Goal: Task Accomplishment & Management: Use online tool/utility

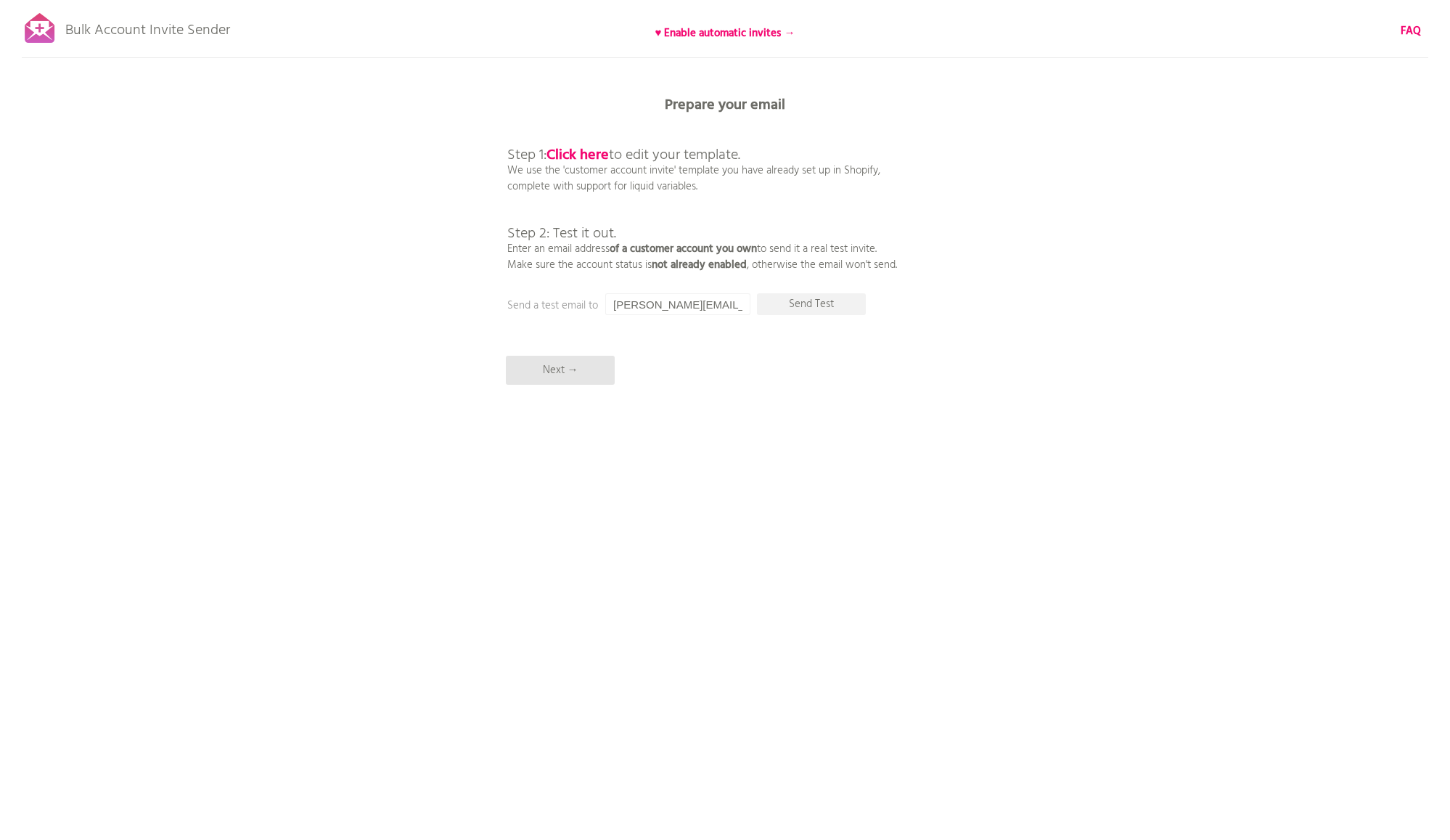
click at [411, 136] on div "Bulk Account Invite Sender ♥ Enable automatic invites → FAQ Synced all customer…" at bounding box center [725, 254] width 1450 height 508
click at [799, 301] on p "Send Test" at bounding box center [811, 304] width 108 height 22
click at [857, 118] on p "Step 1: Click here to edit your template. We use the 'customer account invite' …" at bounding box center [702, 195] width 390 height 157
click at [564, 369] on p "Next →" at bounding box center [560, 369] width 108 height 29
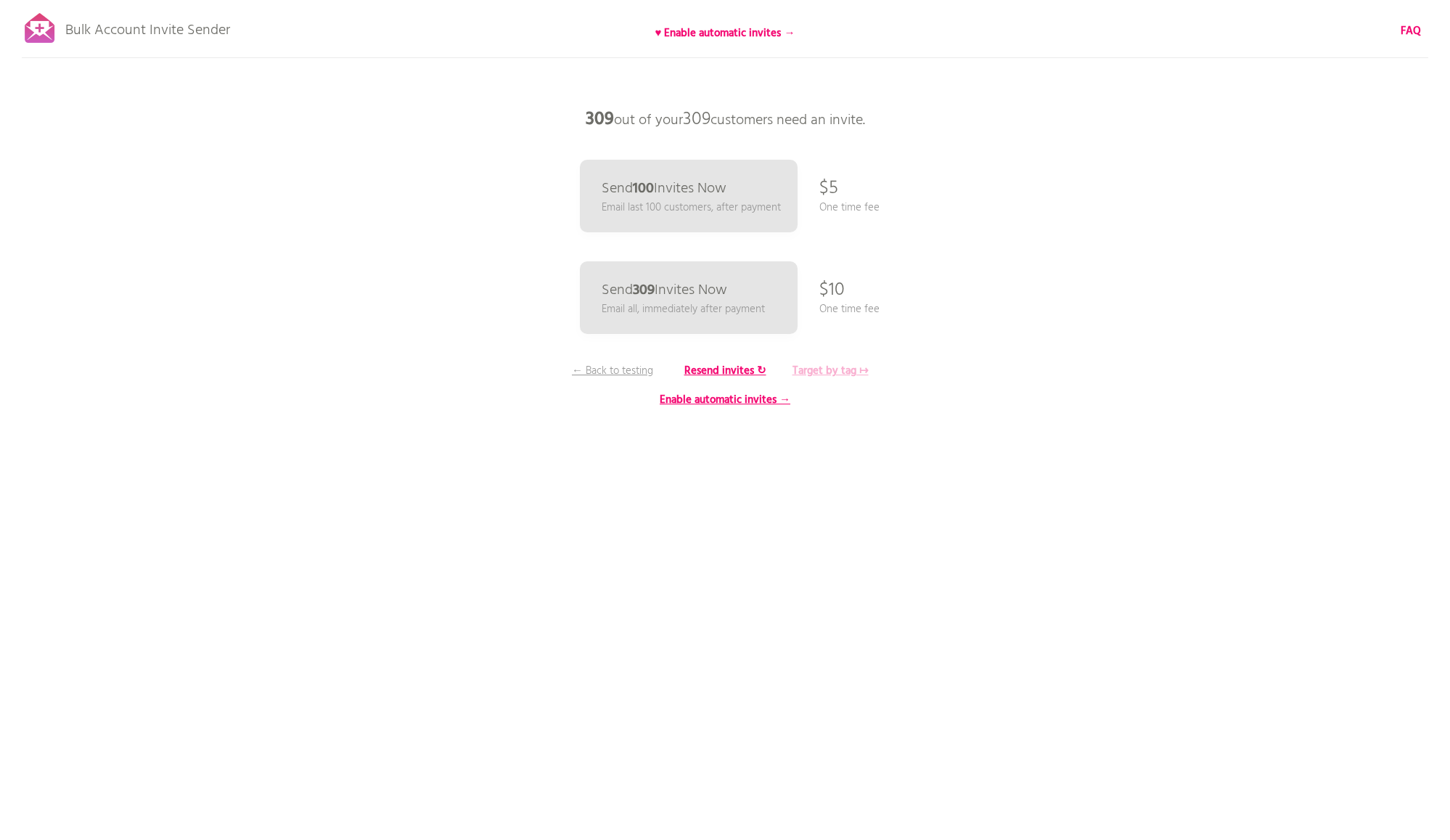
click at [848, 370] on b "Target by tag ↦" at bounding box center [830, 371] width 76 height 18
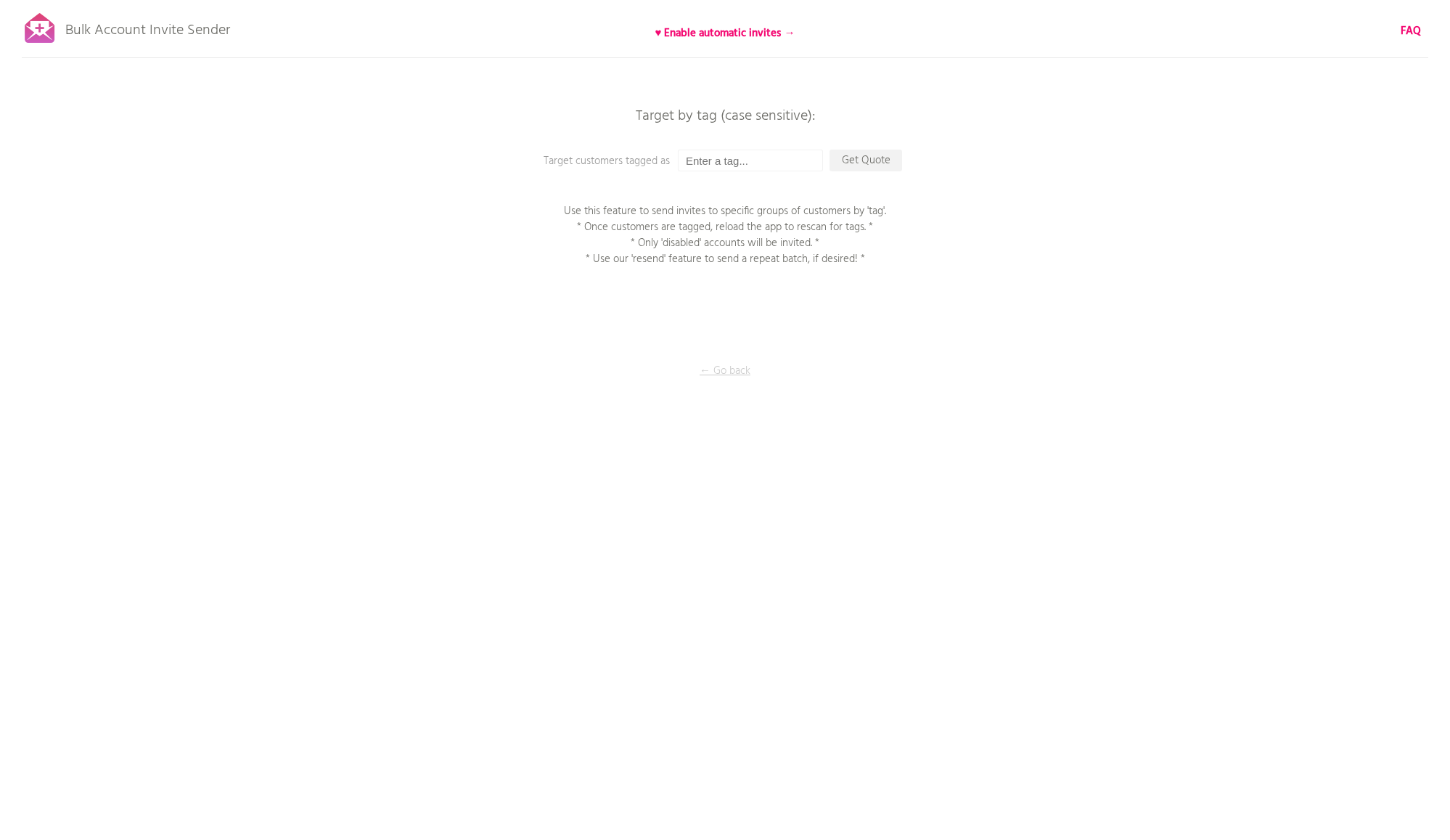
click at [732, 371] on p "← Go back" at bounding box center [725, 371] width 145 height 16
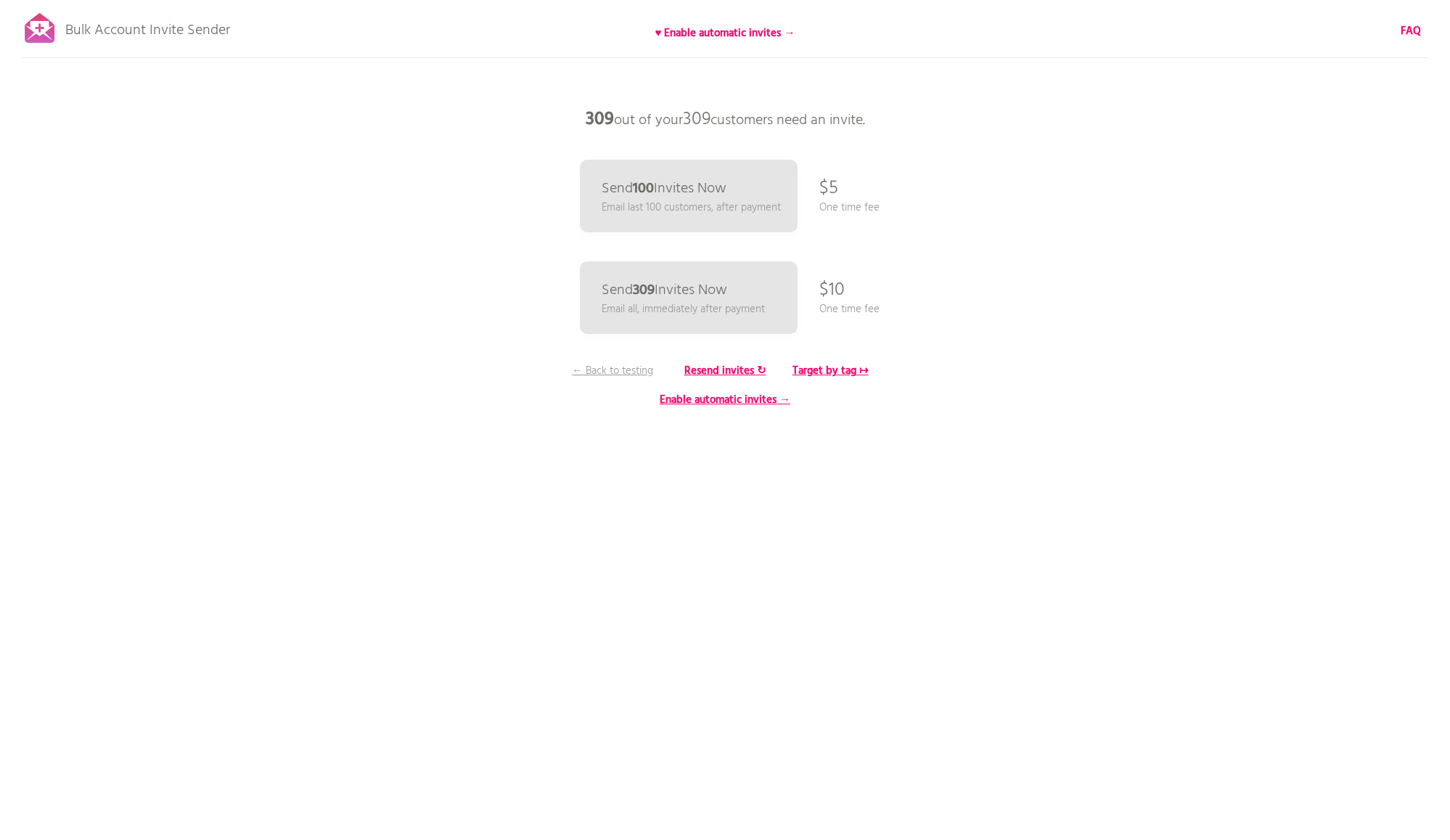
click at [197, 33] on p "Bulk Account Invite Sender" at bounding box center [147, 26] width 165 height 36
click at [625, 373] on p "← Back to testing" at bounding box center [612, 371] width 108 height 16
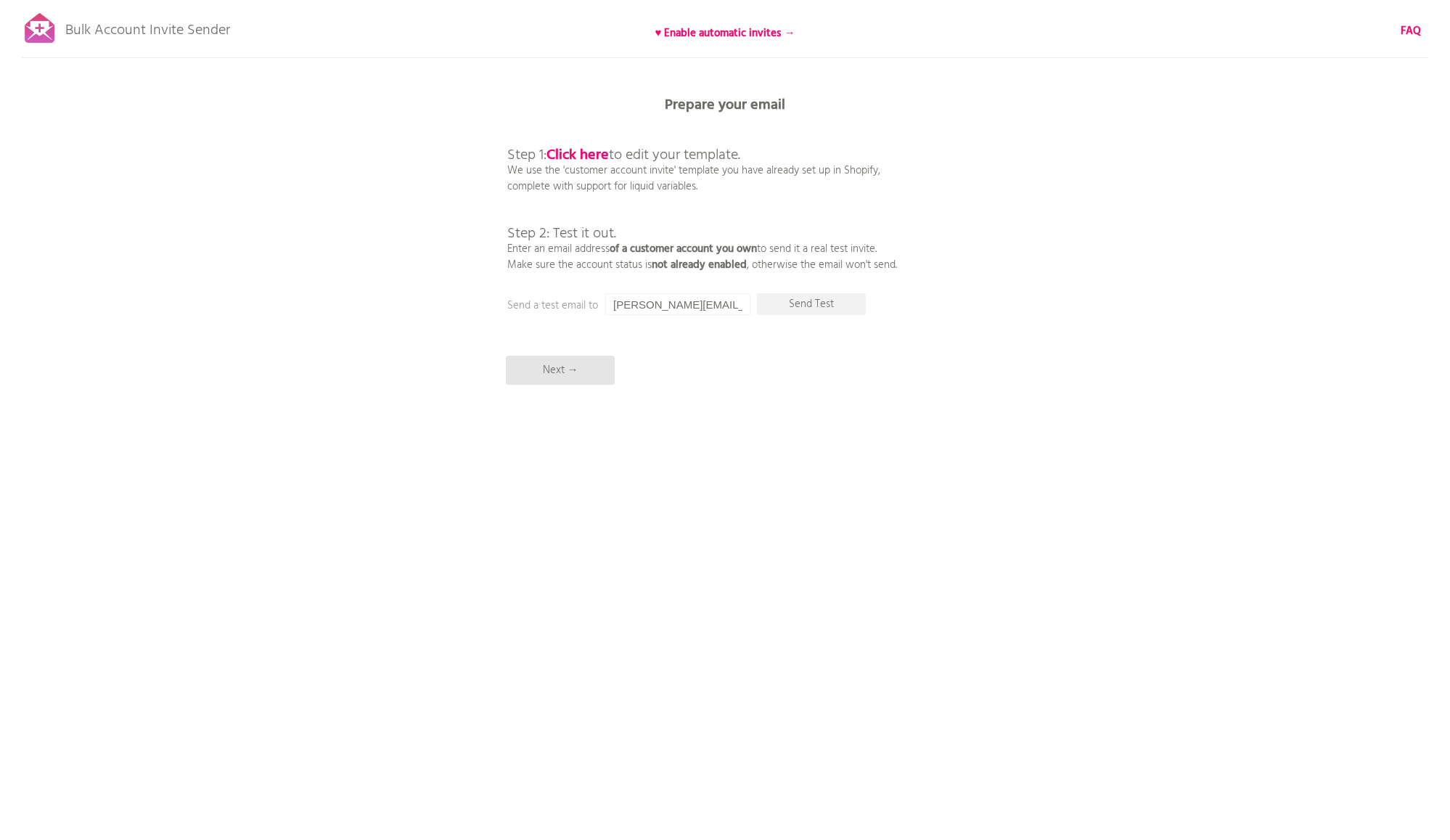
drag, startPoint x: 205, startPoint y: 36, endPoint x: 465, endPoint y: 8, distance: 261.5
click at [205, 36] on p "Bulk Account Invite Sender" at bounding box center [147, 26] width 165 height 36
click at [591, 160] on b "Click here" at bounding box center [577, 155] width 63 height 23
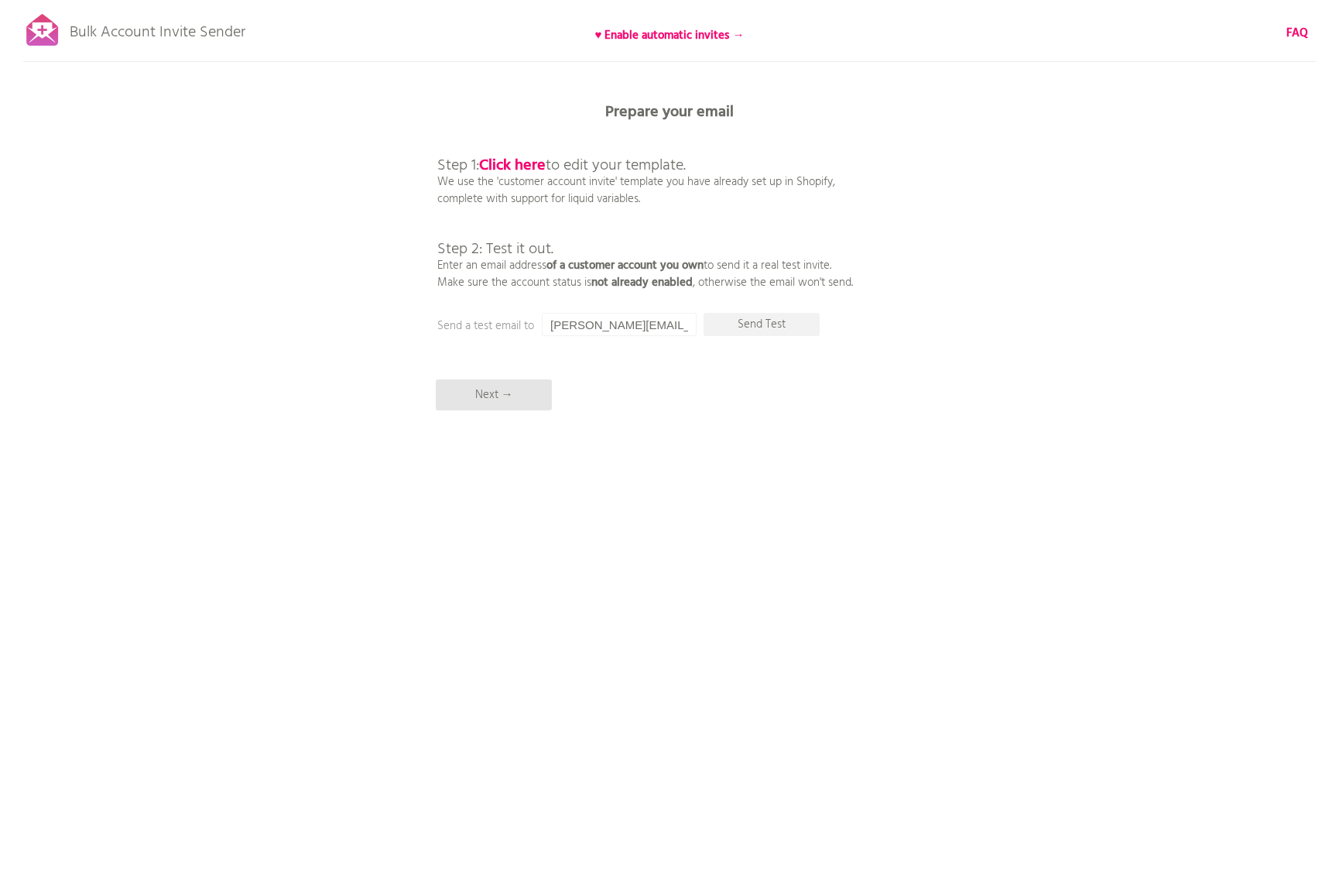
click at [363, 111] on div "Bulk Account Invite Sender ♥ Enable automatic invites → FAQ Synced all customer…" at bounding box center [670, 271] width 1339 height 542
click at [496, 394] on p "Next →" at bounding box center [493, 394] width 116 height 31
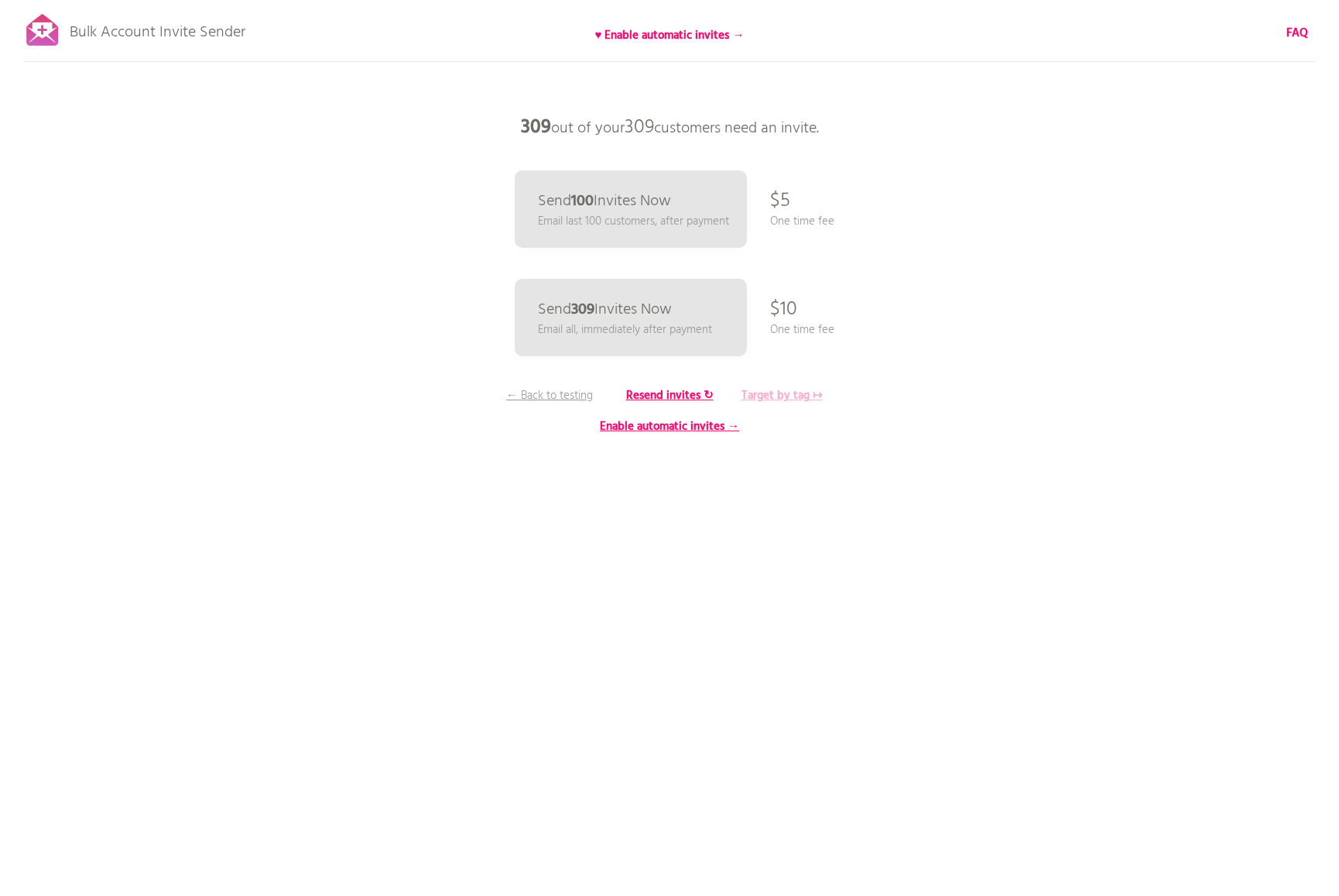
click at [803, 396] on b "Target by tag ↦" at bounding box center [782, 396] width 81 height 19
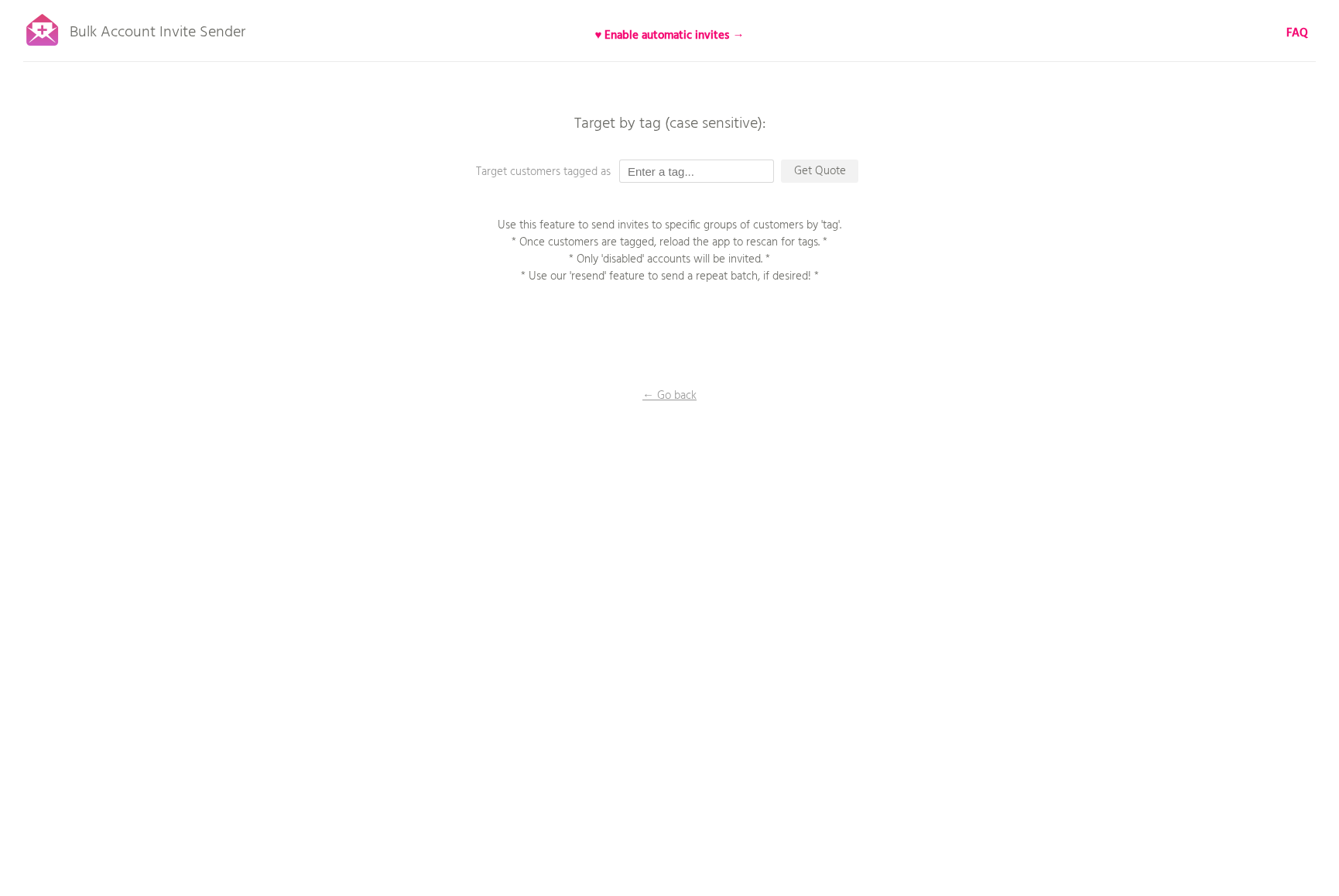
click at [727, 172] on input "text" at bounding box center [697, 171] width 155 height 24
type input "activate"
click at [883, 312] on div "Bulk Account Invite Sender ♥ Enable automatic invites → FAQ Synced all customer…" at bounding box center [670, 271] width 1339 height 542
click at [830, 173] on p "Get Quote" at bounding box center [820, 171] width 77 height 24
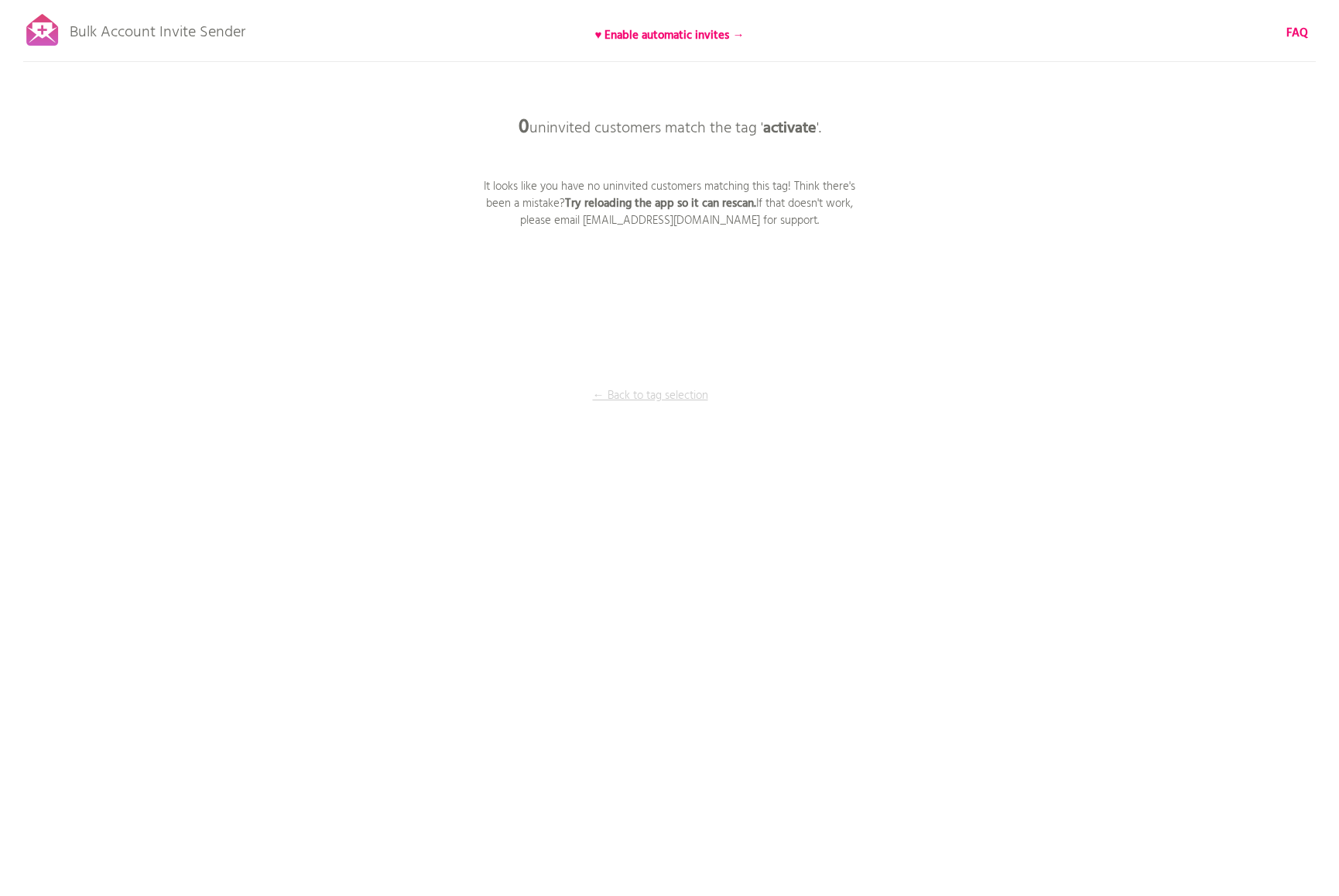
click at [675, 393] on p "← Back to tag selection" at bounding box center [650, 396] width 116 height 17
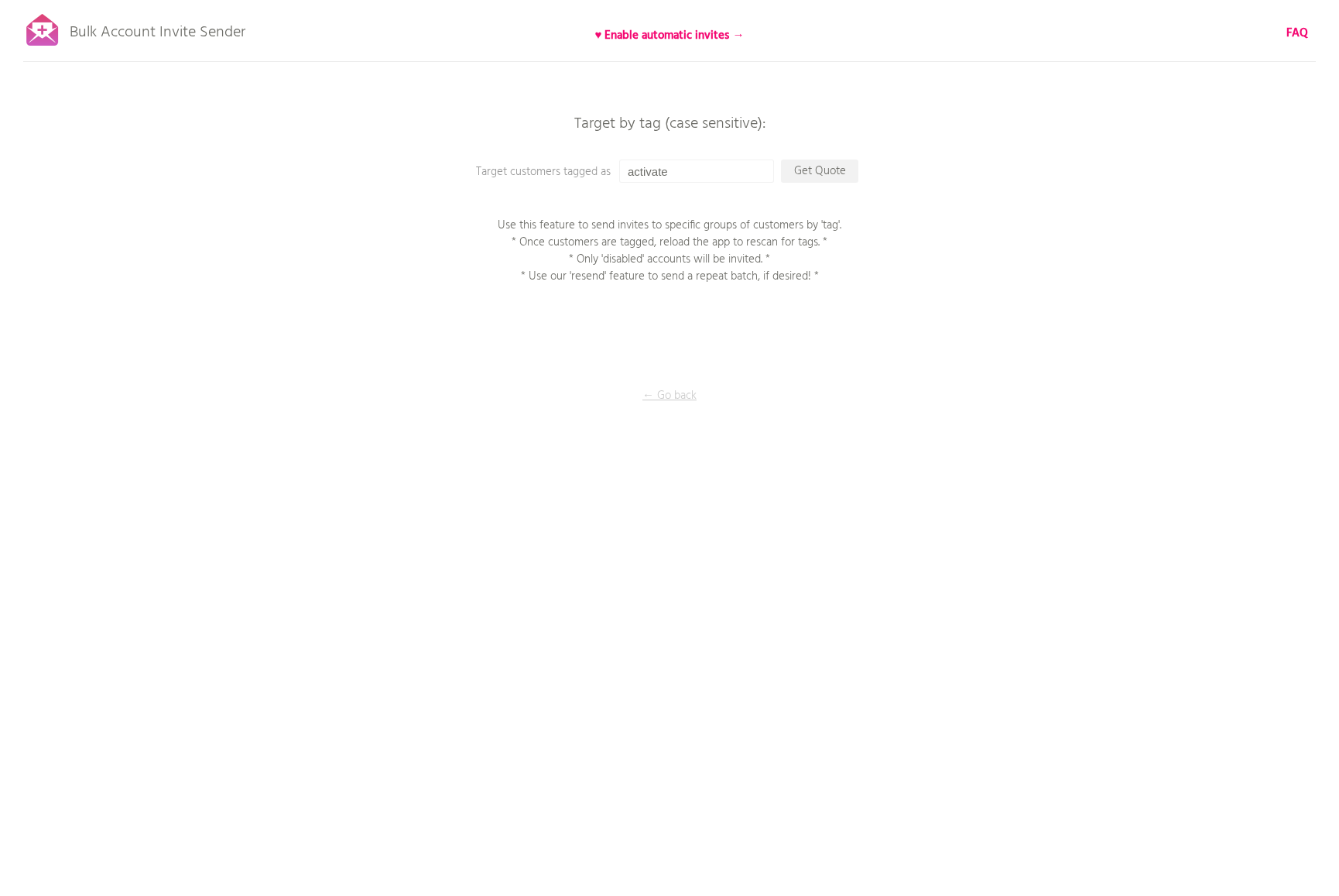
click at [694, 397] on p "← Go back" at bounding box center [670, 396] width 155 height 17
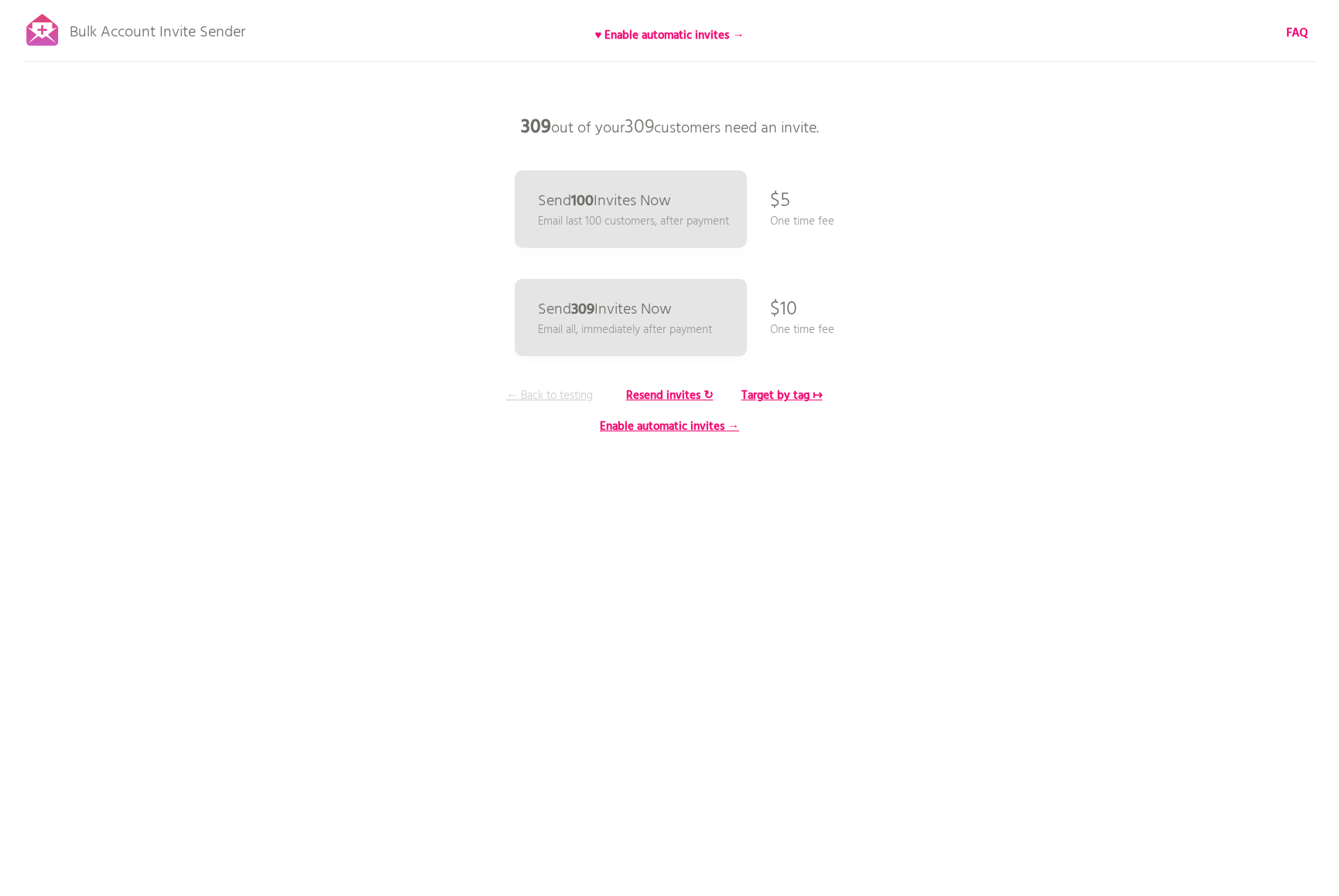
click at [531, 393] on p "← Back to testing" at bounding box center [549, 396] width 116 height 17
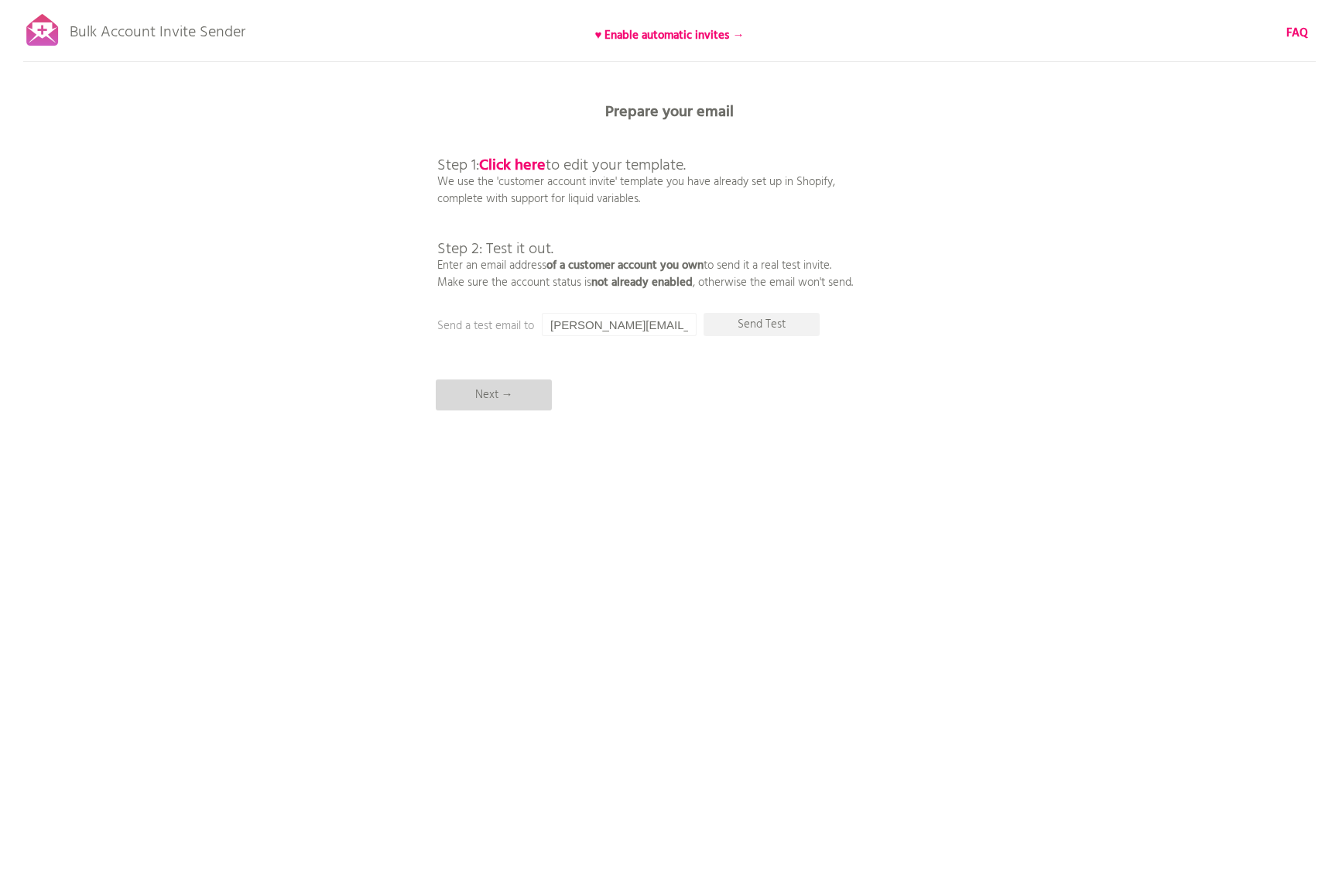
click at [511, 393] on p "Next →" at bounding box center [493, 394] width 116 height 31
click at [475, 390] on p "Next →" at bounding box center [493, 394] width 116 height 31
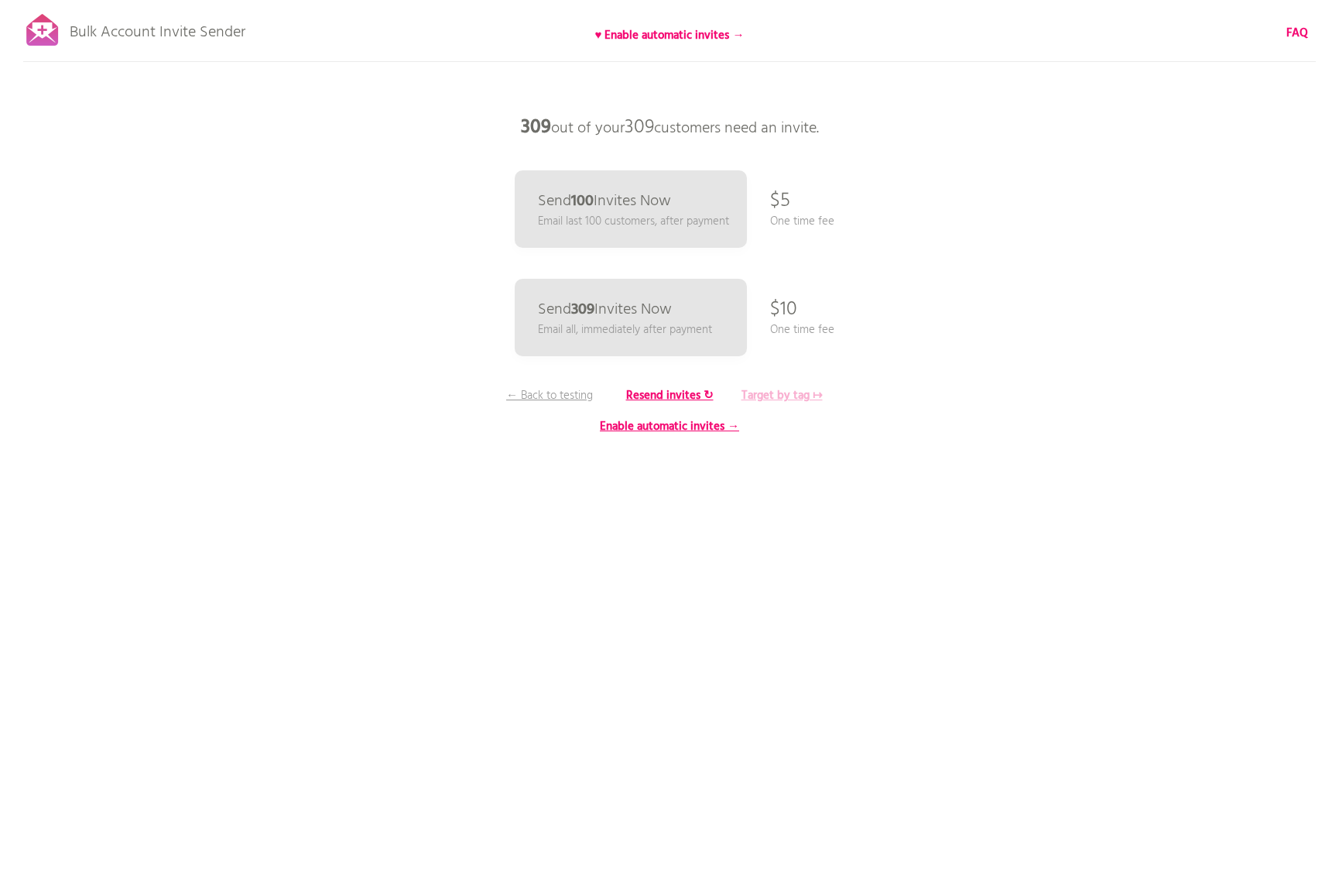
click at [784, 391] on b "Target by tag ↦" at bounding box center [782, 396] width 81 height 19
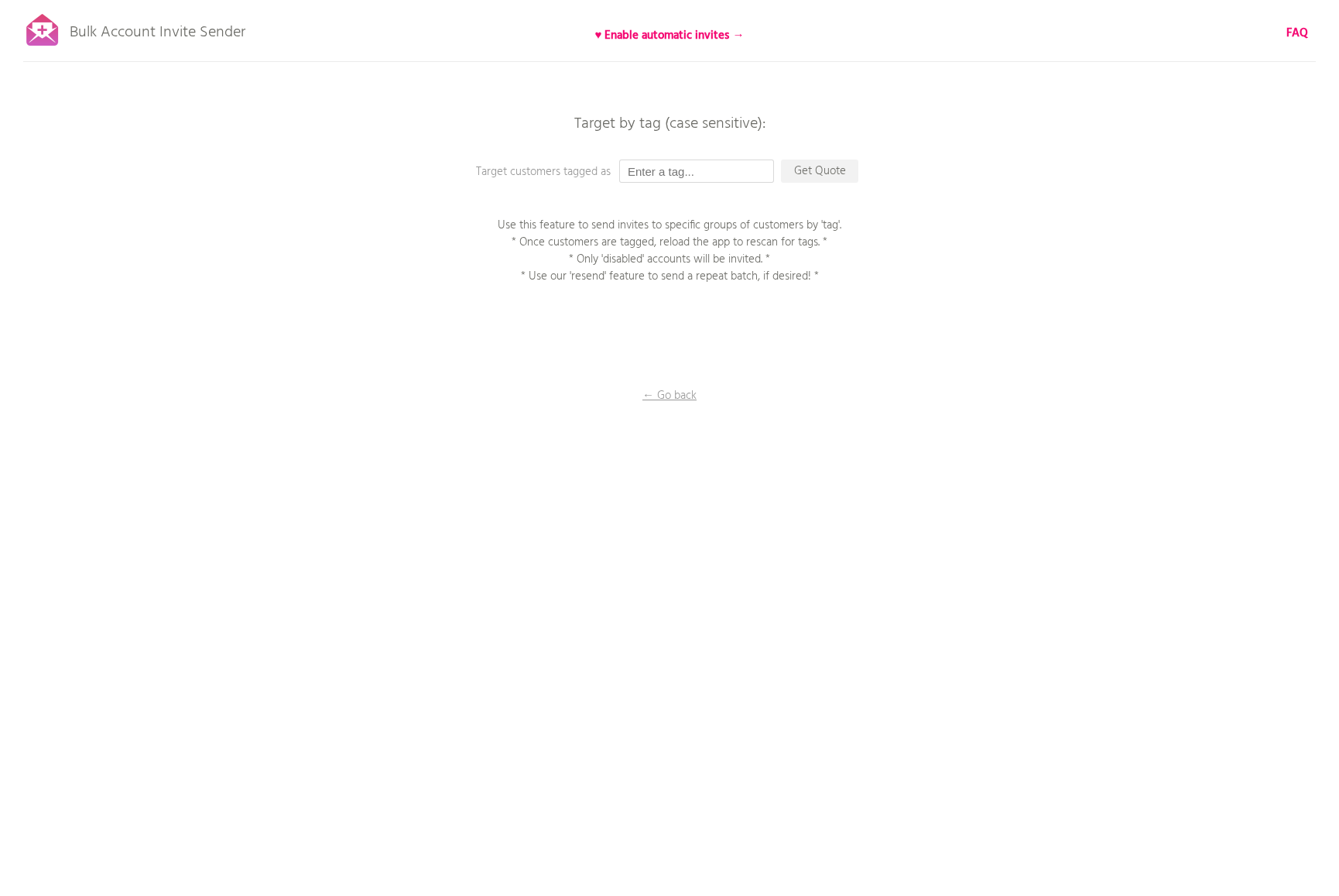
click at [714, 173] on input "text" at bounding box center [697, 171] width 155 height 24
paste input "activate"
type input "activate"
click at [804, 174] on p "Get Quote" at bounding box center [820, 171] width 77 height 24
